Goal: Book appointment/travel/reservation

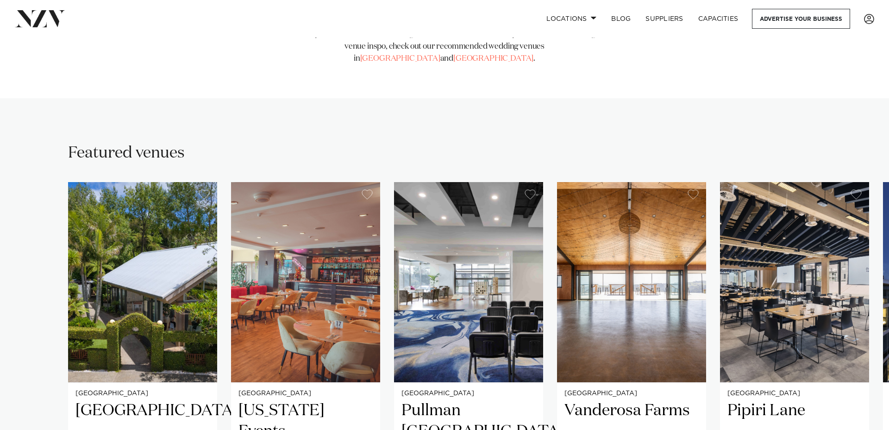
scroll to position [498, 0]
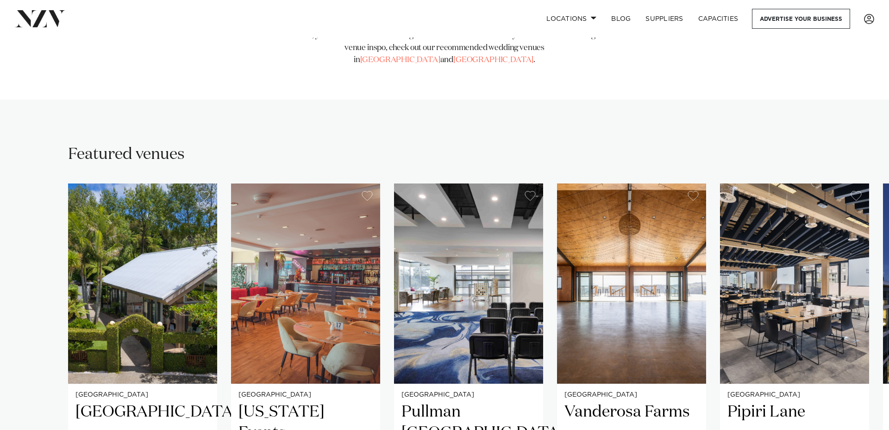
click at [47, 20] on img at bounding box center [40, 18] width 50 height 17
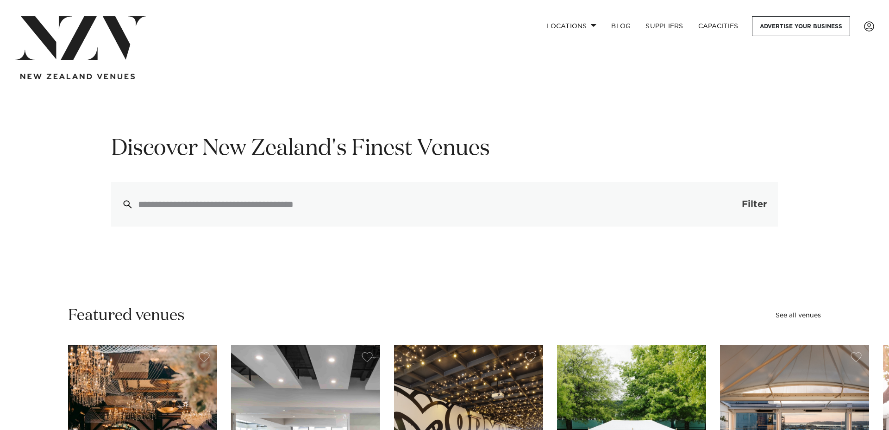
click at [758, 204] on span "Filter" at bounding box center [754, 204] width 25 height 9
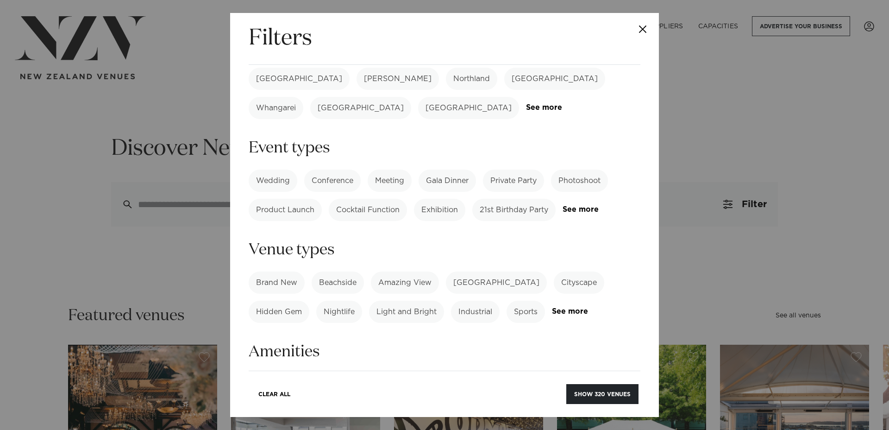
scroll to position [74, 0]
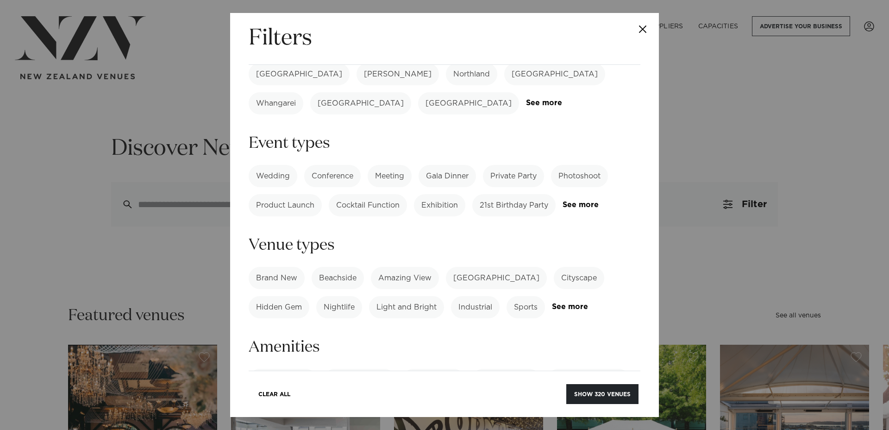
click at [274, 165] on label "Wedding" at bounding box center [273, 176] width 49 height 22
click at [576, 180] on div "Wedding Conference Meeting Gala Dinner Private Party Photoshoot Product Launch …" at bounding box center [445, 190] width 392 height 51
click at [579, 201] on link "See more" at bounding box center [599, 205] width 72 height 8
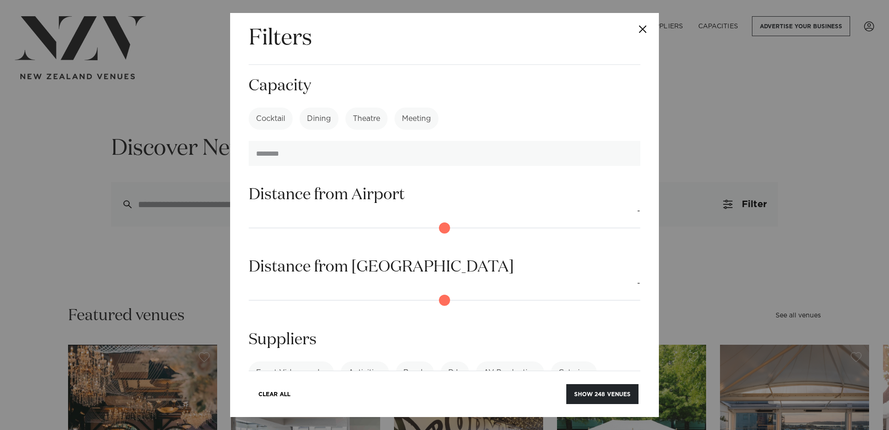
scroll to position [601, 0]
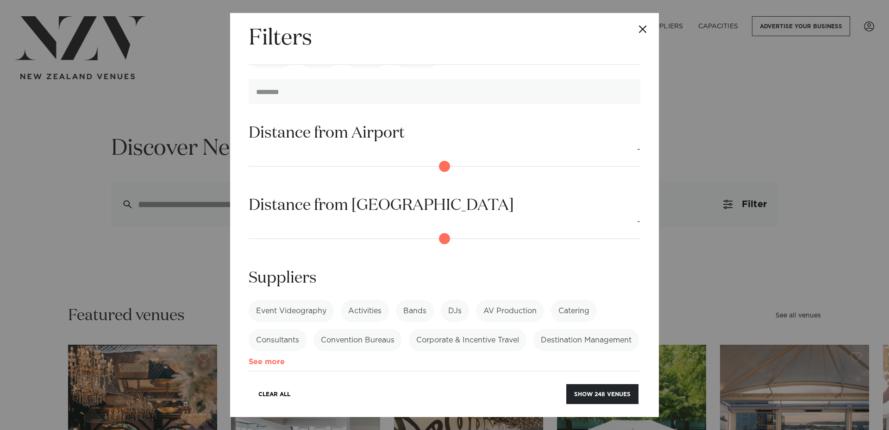
click at [321, 358] on link "See more" at bounding box center [285, 362] width 72 height 8
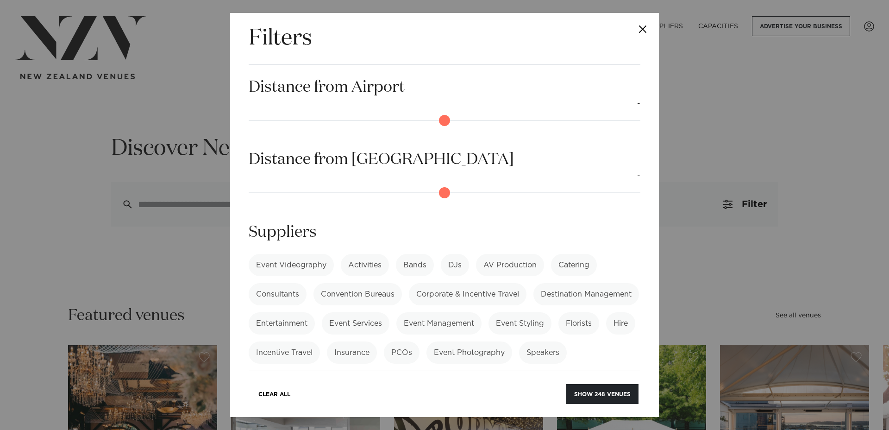
scroll to position [746, 0]
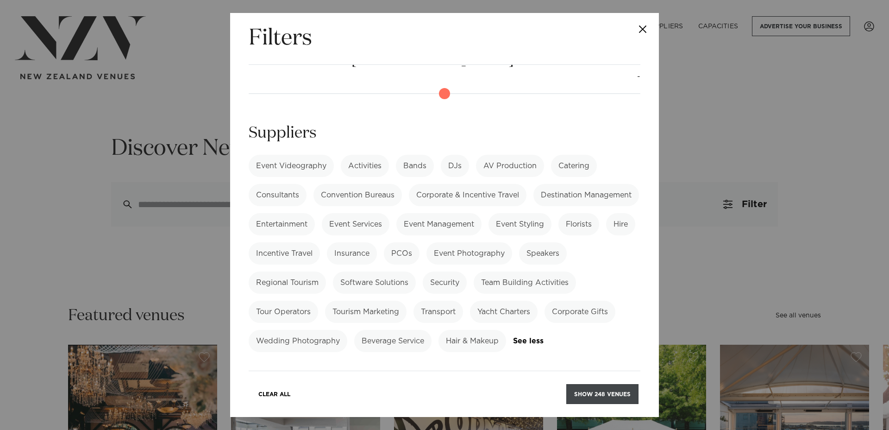
click at [585, 398] on button "Show 248 venues" at bounding box center [602, 394] width 72 height 20
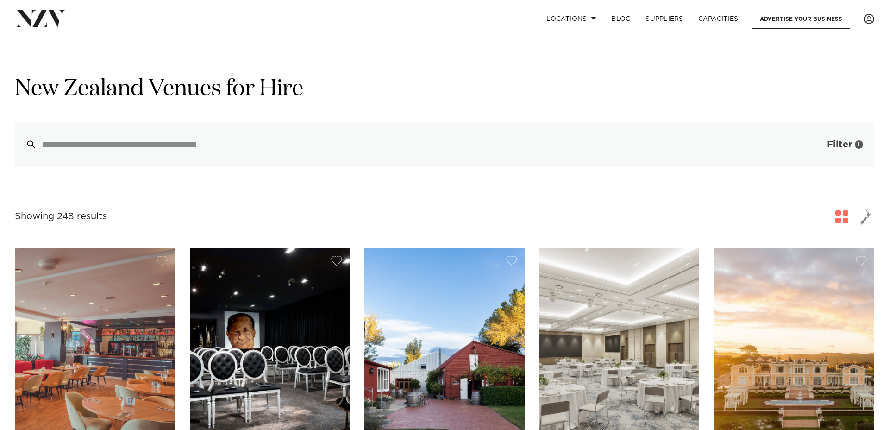
click at [805, 142] on button "Filter 1" at bounding box center [835, 144] width 77 height 44
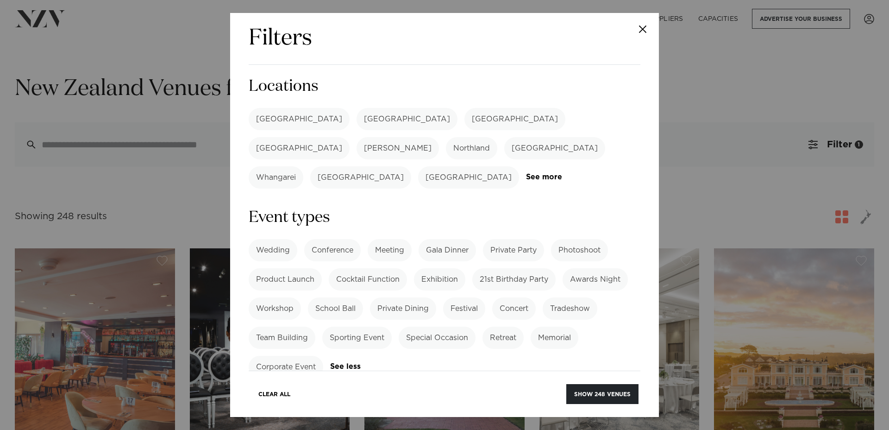
click at [277, 114] on label "[GEOGRAPHIC_DATA]" at bounding box center [299, 119] width 101 height 22
drag, startPoint x: 432, startPoint y: 152, endPoint x: 444, endPoint y: 150, distance: 13.1
click at [411, 166] on label "[GEOGRAPHIC_DATA]" at bounding box center [360, 177] width 101 height 22
click at [526, 173] on link "See more" at bounding box center [562, 177] width 72 height 8
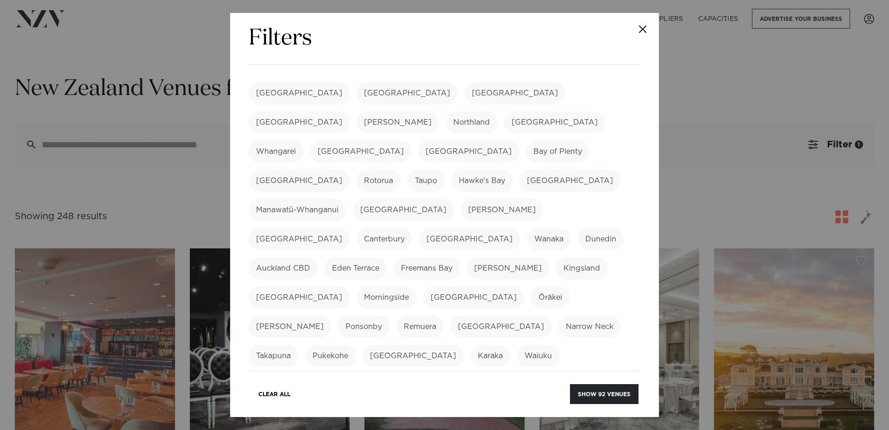
scroll to position [28, 0]
click at [587, 401] on label "Clevedon" at bounding box center [611, 412] width 49 height 22
click at [603, 394] on button "Show 92 venues" at bounding box center [604, 394] width 69 height 20
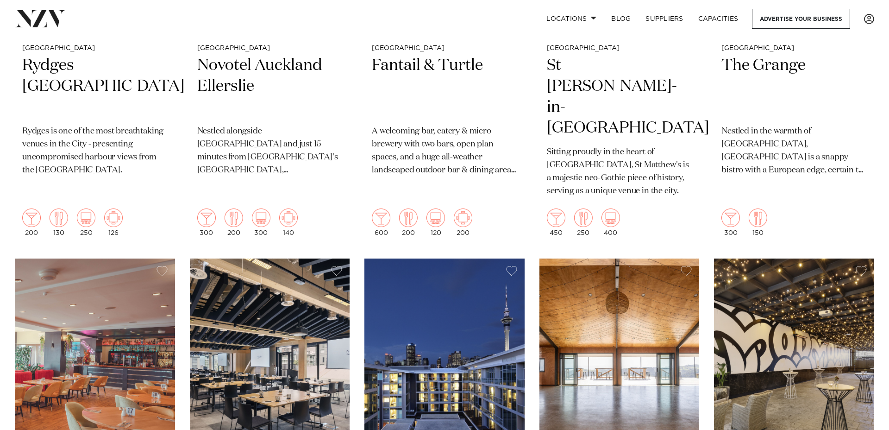
scroll to position [1666, 0]
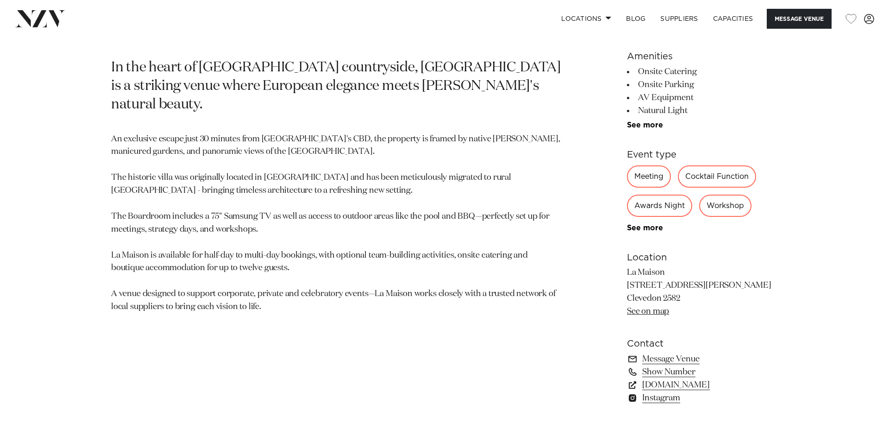
scroll to position [507, 0]
click at [670, 388] on link "www.lamaison.co.nz" at bounding box center [702, 384] width 151 height 13
